Goal: Check status: Check status

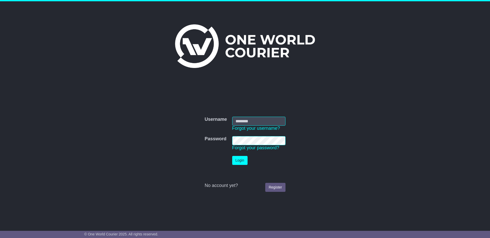
type input "**********"
click at [236, 158] on button "Login" at bounding box center [239, 160] width 15 height 9
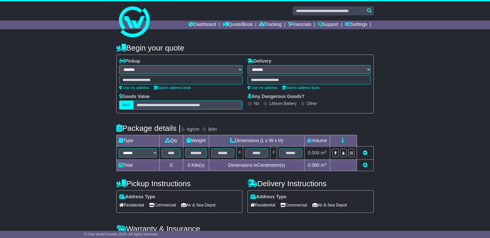
select select "**"
click at [297, 28] on link "Financials" at bounding box center [297, 24] width 23 height 9
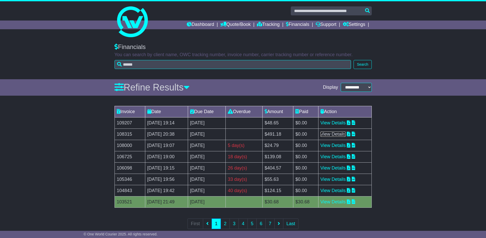
click at [336, 133] on link "View Details" at bounding box center [332, 133] width 25 height 5
click at [344, 121] on link "View Details" at bounding box center [332, 122] width 25 height 5
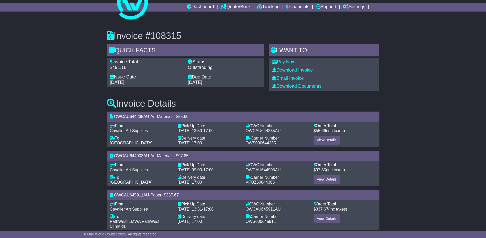
scroll to position [26, 0]
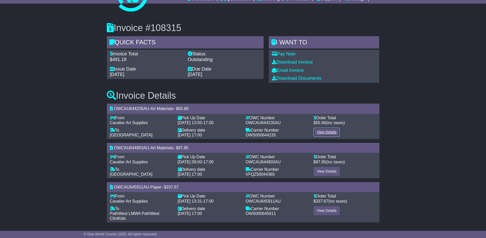
click at [332, 133] on link "View Details" at bounding box center [327, 132] width 26 height 9
click at [335, 171] on link "View Details" at bounding box center [327, 171] width 26 height 9
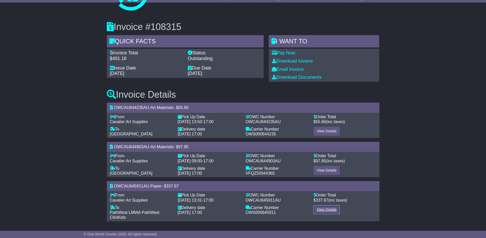
click at [332, 210] on link "View Details" at bounding box center [327, 209] width 26 height 9
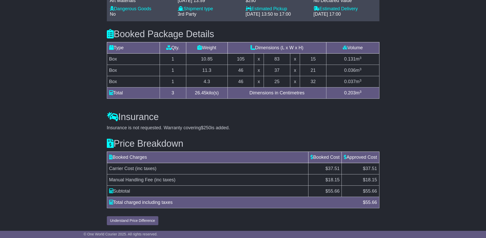
scroll to position [438, 0]
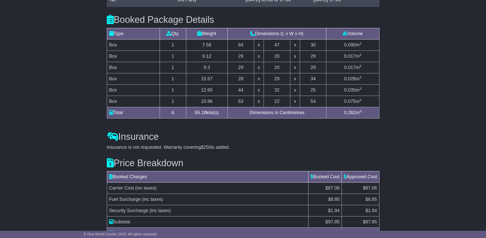
scroll to position [435, 0]
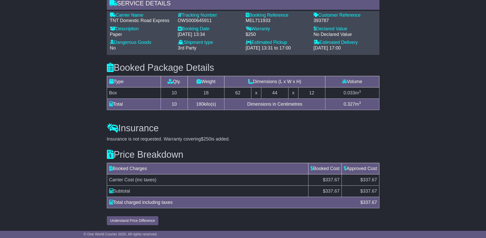
scroll to position [410, 0]
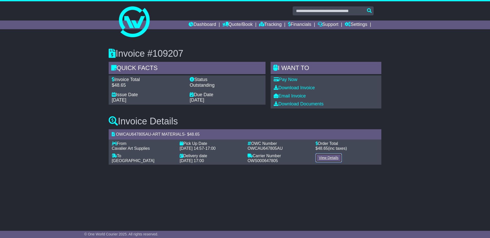
click at [329, 158] on link "View Details" at bounding box center [328, 157] width 26 height 9
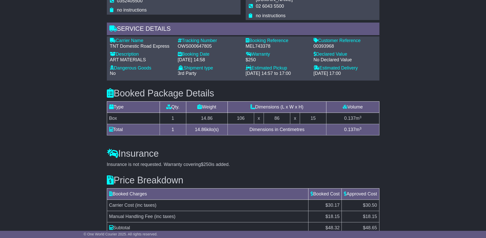
scroll to position [339, 0]
